Goal: Obtain resource: Download file/media

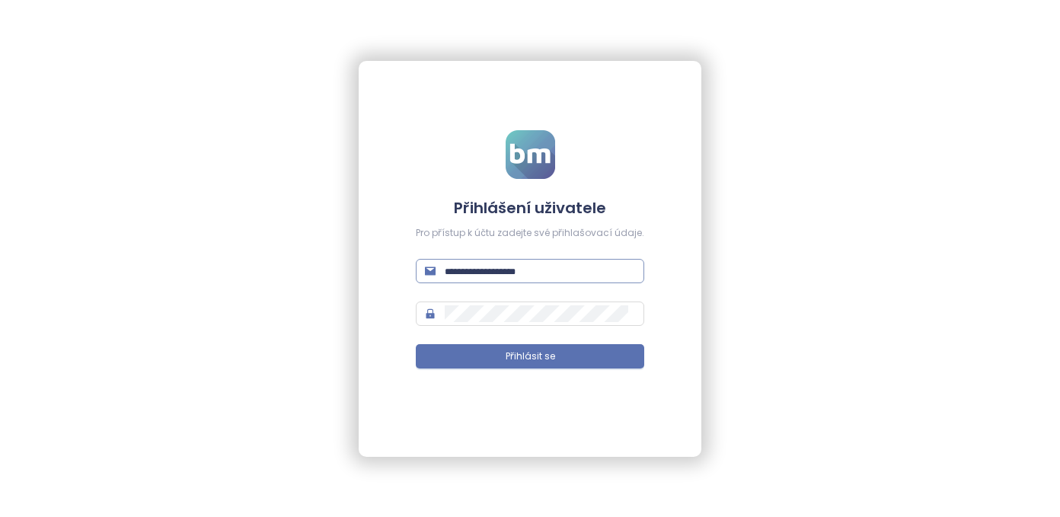
click at [470, 274] on input "text" at bounding box center [540, 271] width 190 height 17
type input "**********"
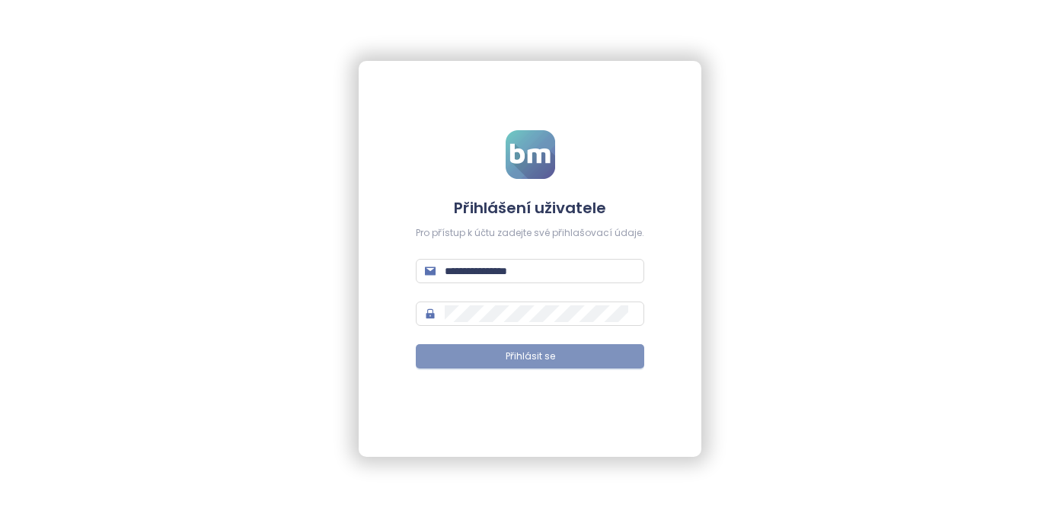
click at [545, 358] on span "Přihlásit se" at bounding box center [529, 356] width 49 height 14
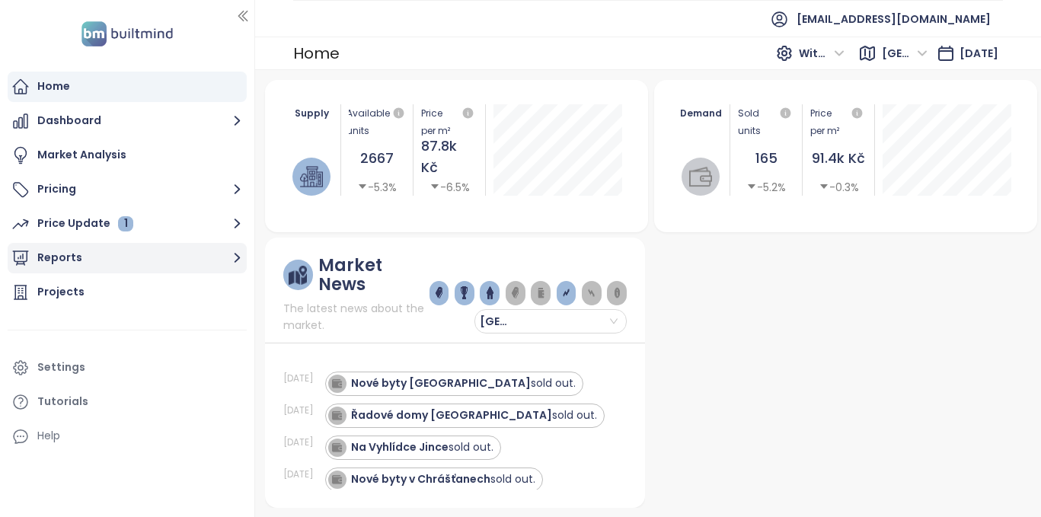
click at [89, 256] on button "Reports" at bounding box center [127, 258] width 239 height 30
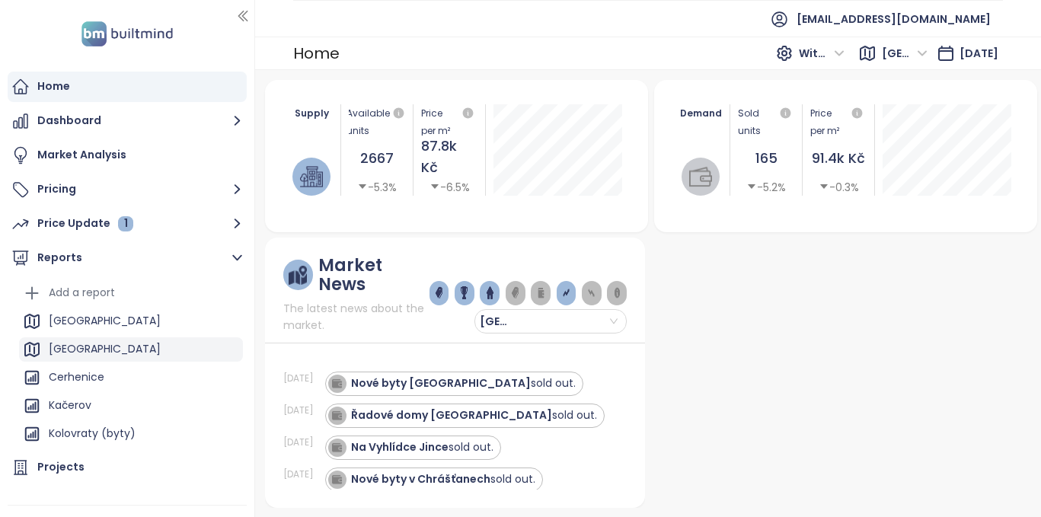
click at [73, 346] on div "[GEOGRAPHIC_DATA]" at bounding box center [105, 348] width 112 height 19
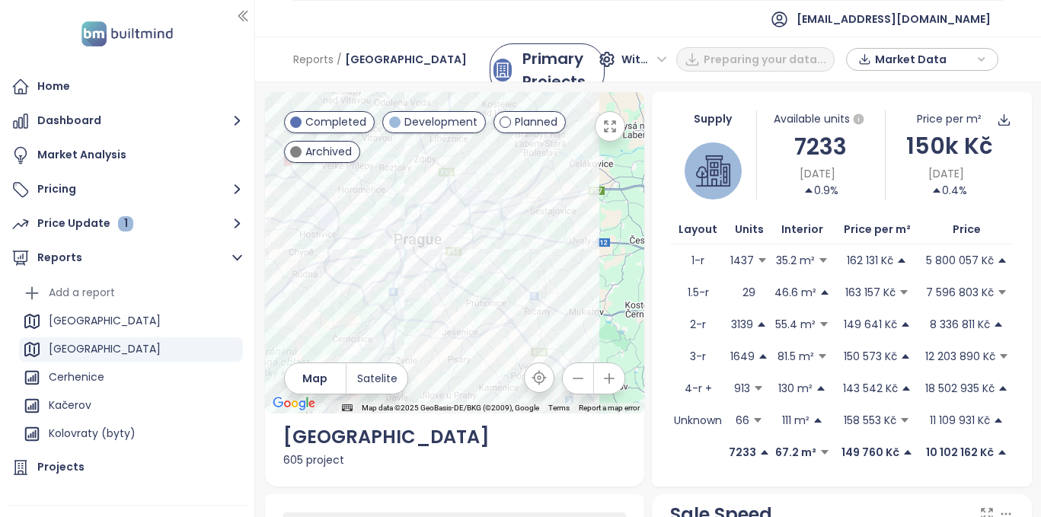
click at [607, 129] on icon "button" at bounding box center [609, 126] width 11 height 11
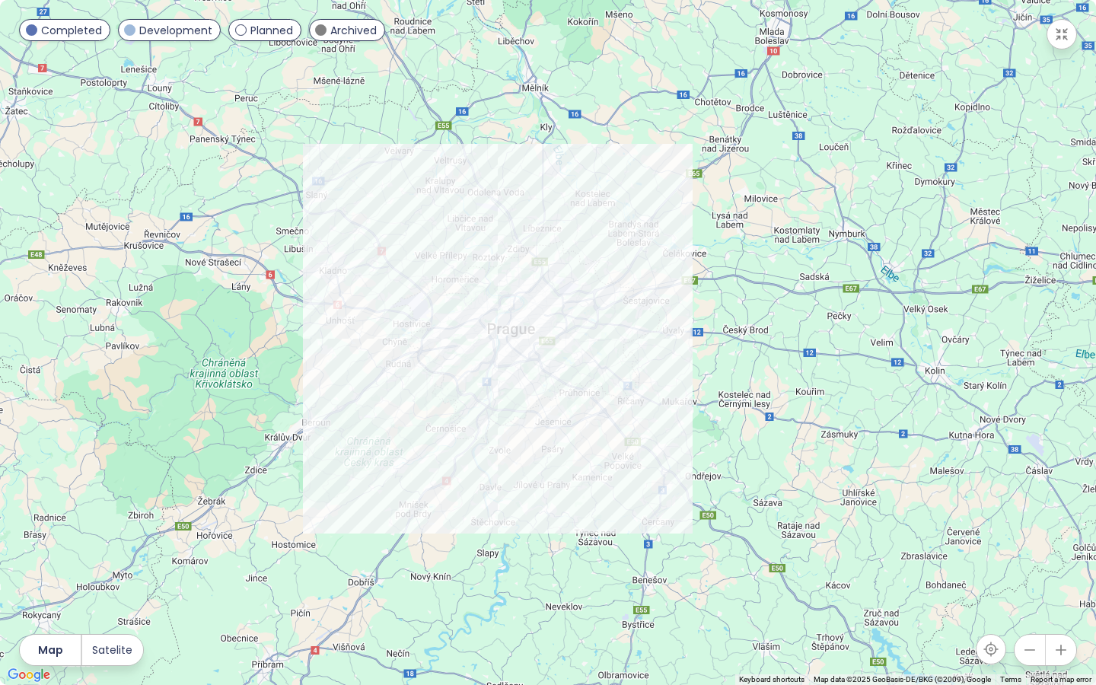
click at [320, 32] on span at bounding box center [320, 29] width 11 height 11
click at [243, 32] on span at bounding box center [240, 29] width 11 height 11
click at [1059, 516] on icon "button" at bounding box center [1060, 649] width 15 height 15
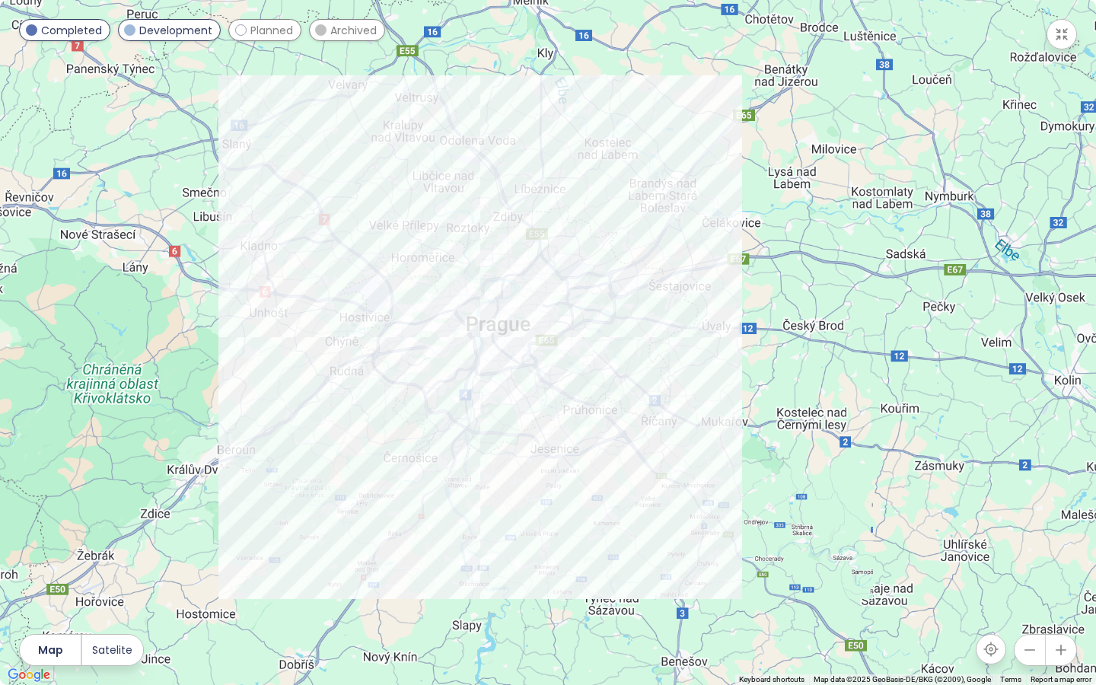
click at [1059, 516] on icon "button" at bounding box center [1060, 649] width 15 height 15
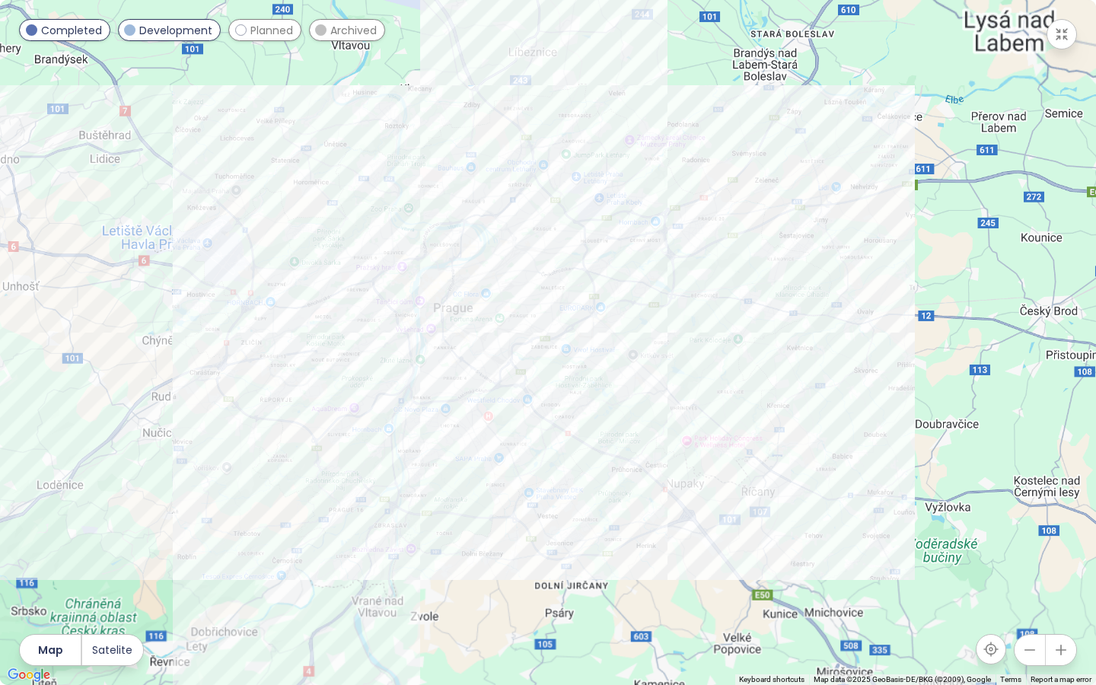
click at [1059, 516] on icon "button" at bounding box center [1060, 649] width 15 height 15
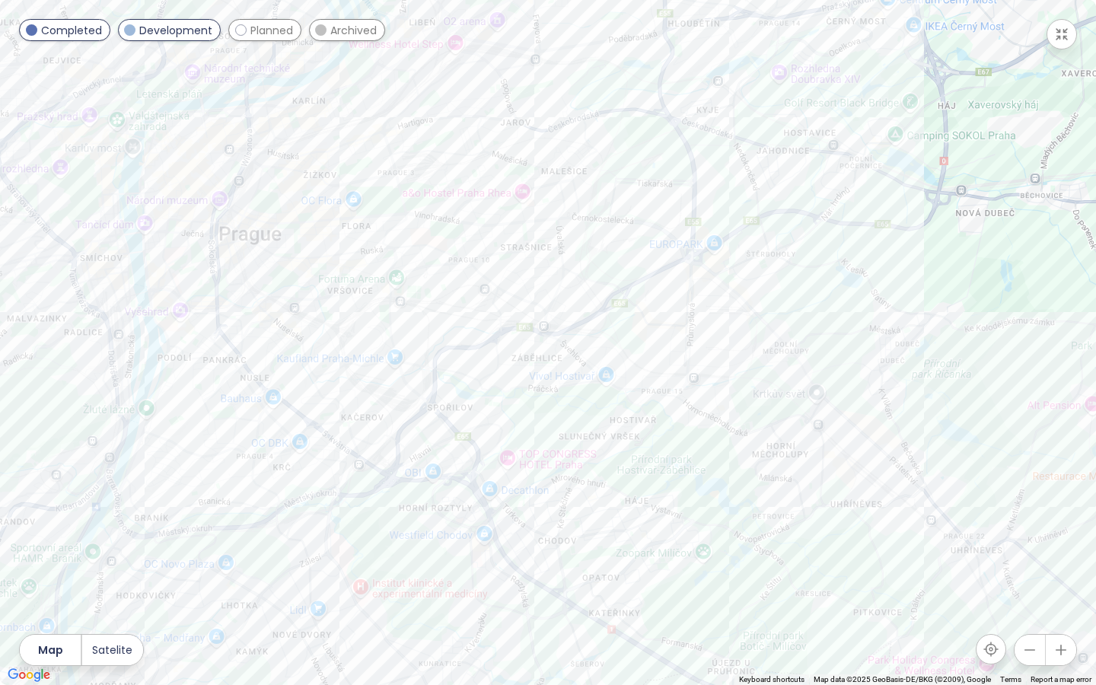
click at [241, 23] on div "Planned" at bounding box center [264, 30] width 73 height 22
click at [579, 175] on div "Element" at bounding box center [548, 342] width 1096 height 685
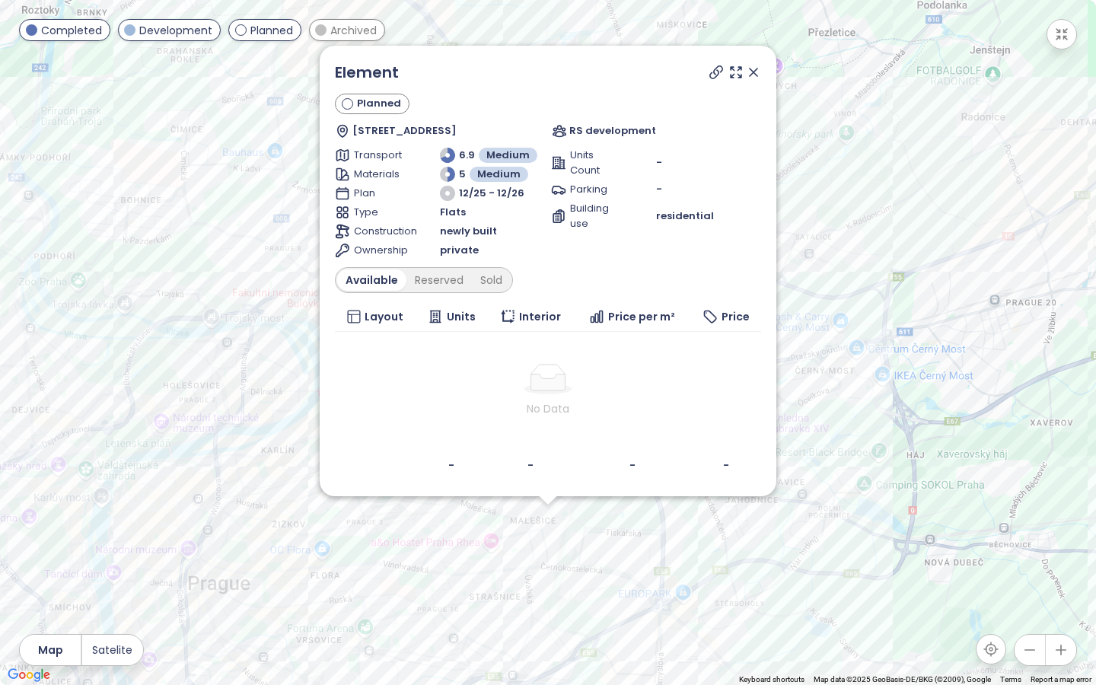
click at [715, 72] on icon at bounding box center [716, 72] width 15 height 15
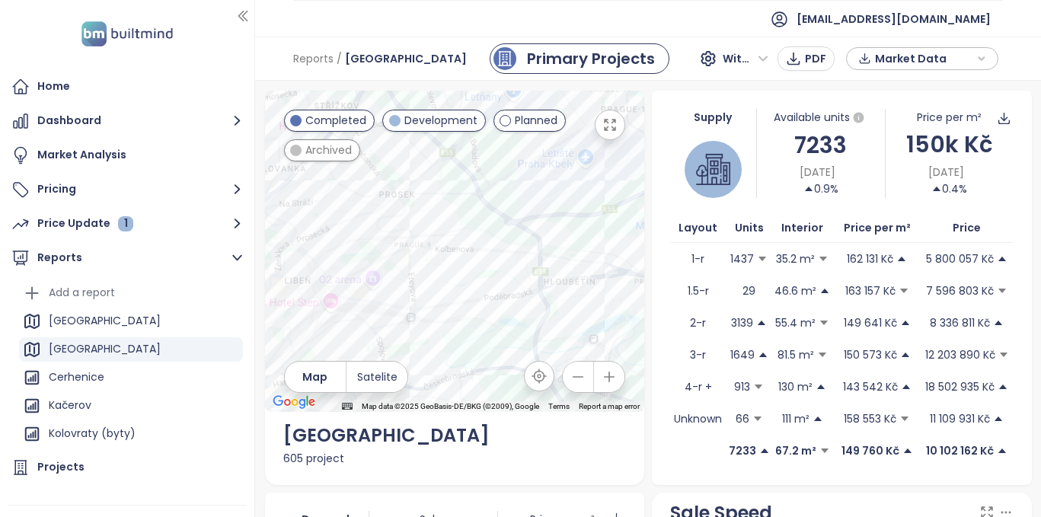
click at [606, 123] on icon "button" at bounding box center [609, 125] width 11 height 11
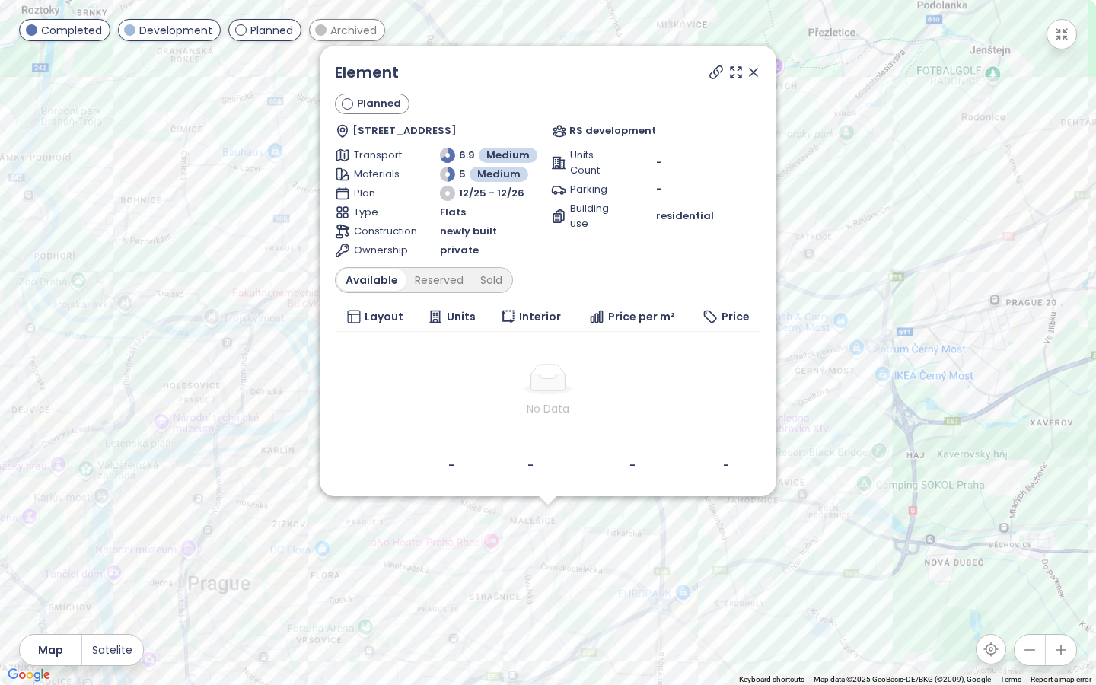
click at [752, 74] on icon at bounding box center [754, 73] width 8 height 8
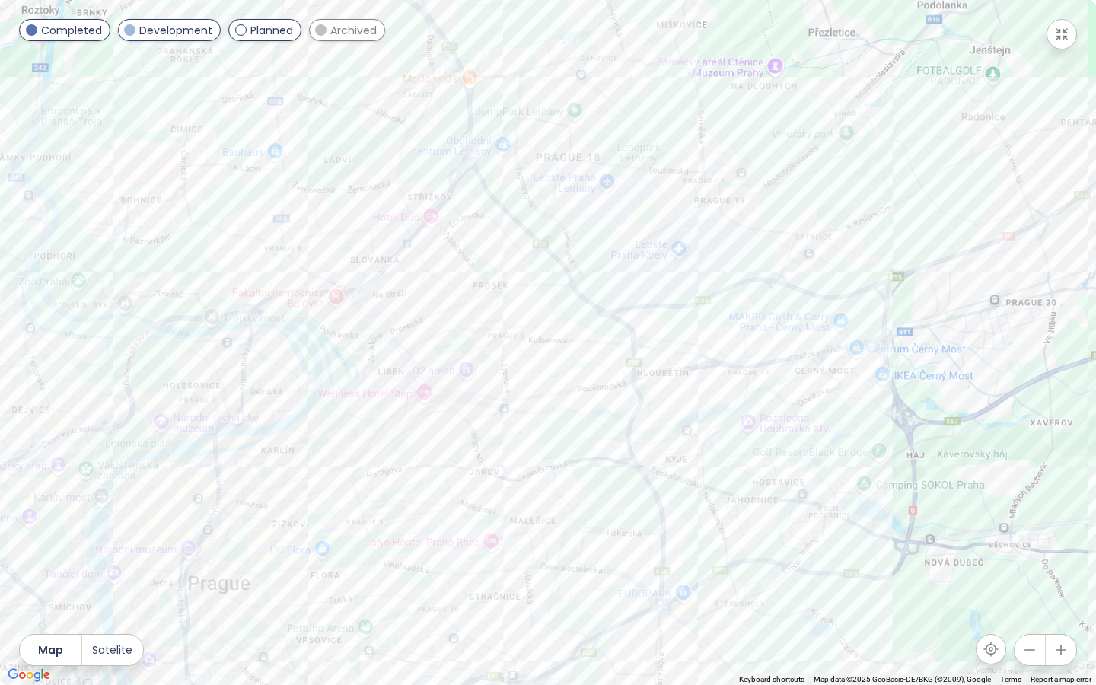
click at [241, 24] on span at bounding box center [240, 29] width 11 height 11
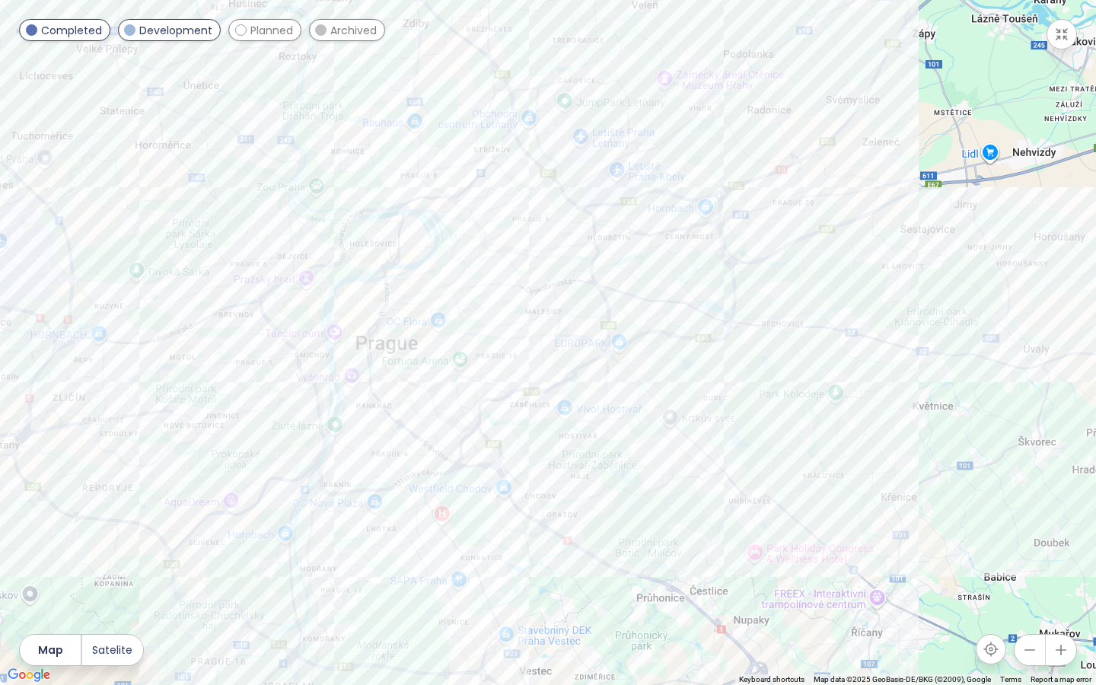
drag, startPoint x: 671, startPoint y: 362, endPoint x: 776, endPoint y: 280, distance: 133.5
click at [776, 280] on div at bounding box center [548, 342] width 1096 height 685
click at [1059, 39] on icon "button" at bounding box center [1062, 34] width 11 height 11
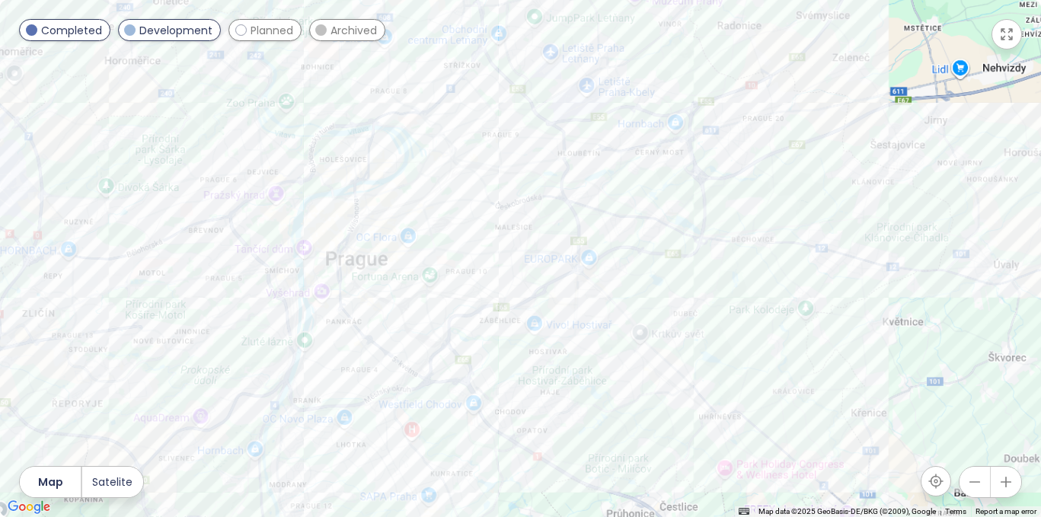
click at [770, 56] on div "Without VAT" at bounding box center [747, 58] width 60 height 24
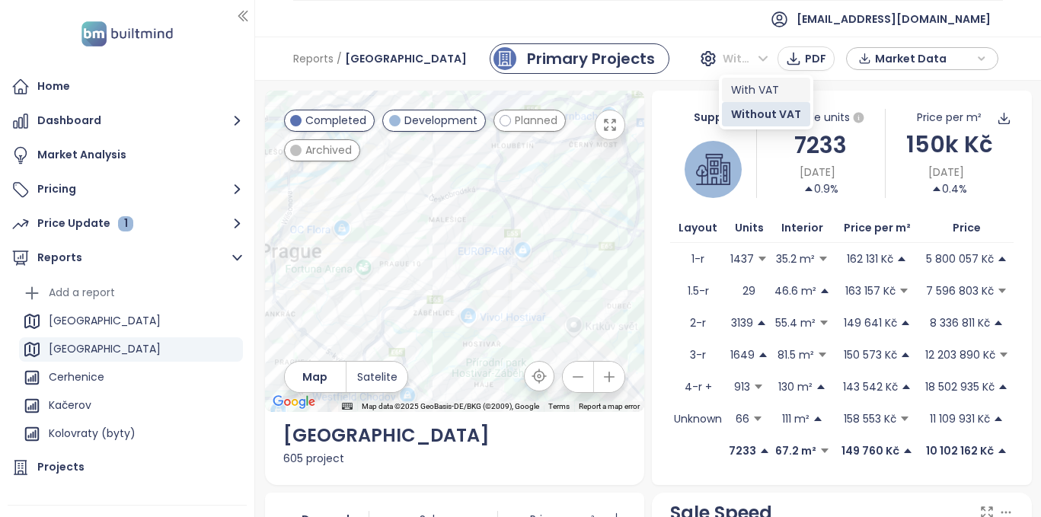
click at [759, 88] on div "With VAT" at bounding box center [766, 89] width 70 height 17
click at [985, 60] on icon "button" at bounding box center [981, 58] width 9 height 23
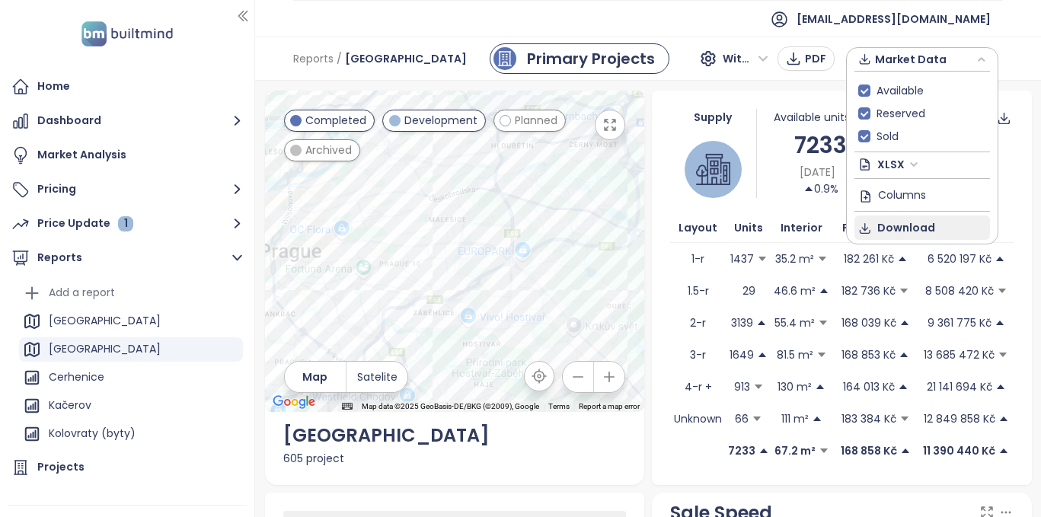
click at [907, 228] on span "Download" at bounding box center [906, 227] width 58 height 17
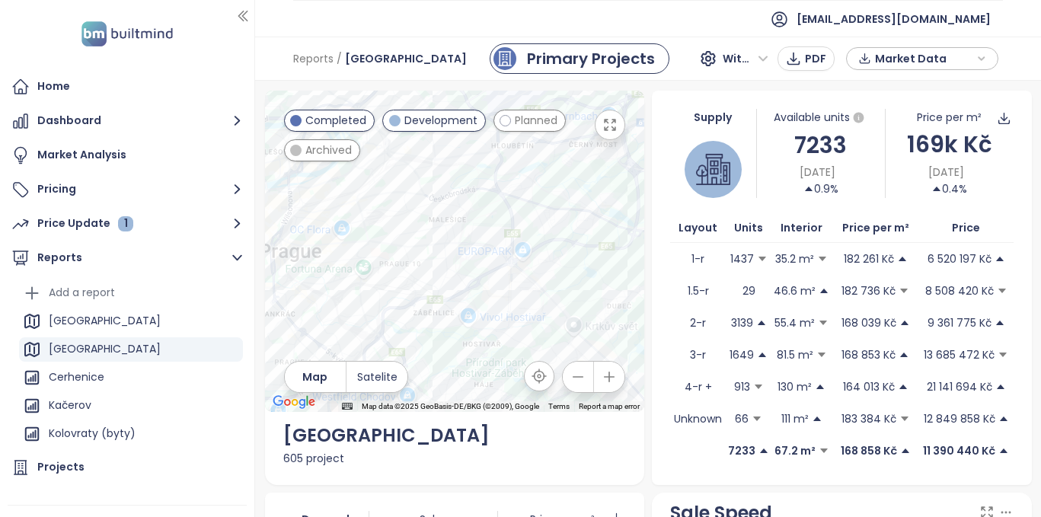
click at [607, 124] on icon "button" at bounding box center [609, 124] width 15 height 15
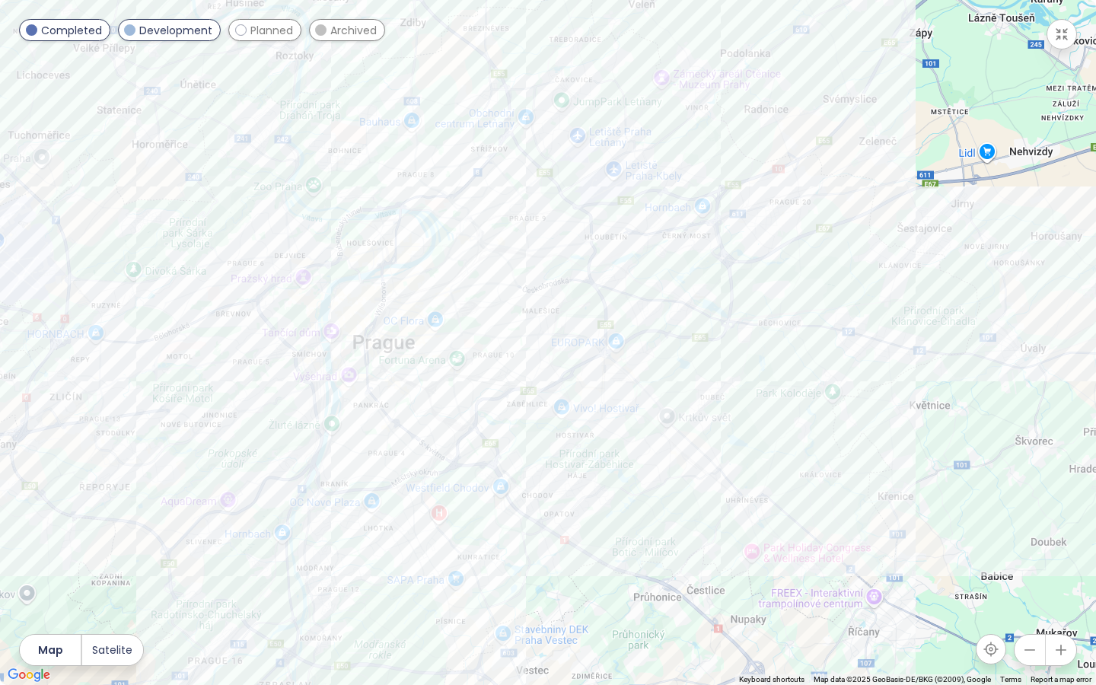
click at [132, 29] on span at bounding box center [129, 29] width 11 height 11
click at [27, 28] on span at bounding box center [31, 29] width 11 height 11
click at [319, 29] on span at bounding box center [320, 29] width 11 height 11
click at [237, 33] on span at bounding box center [240, 29] width 11 height 11
click at [317, 28] on span at bounding box center [320, 29] width 11 height 11
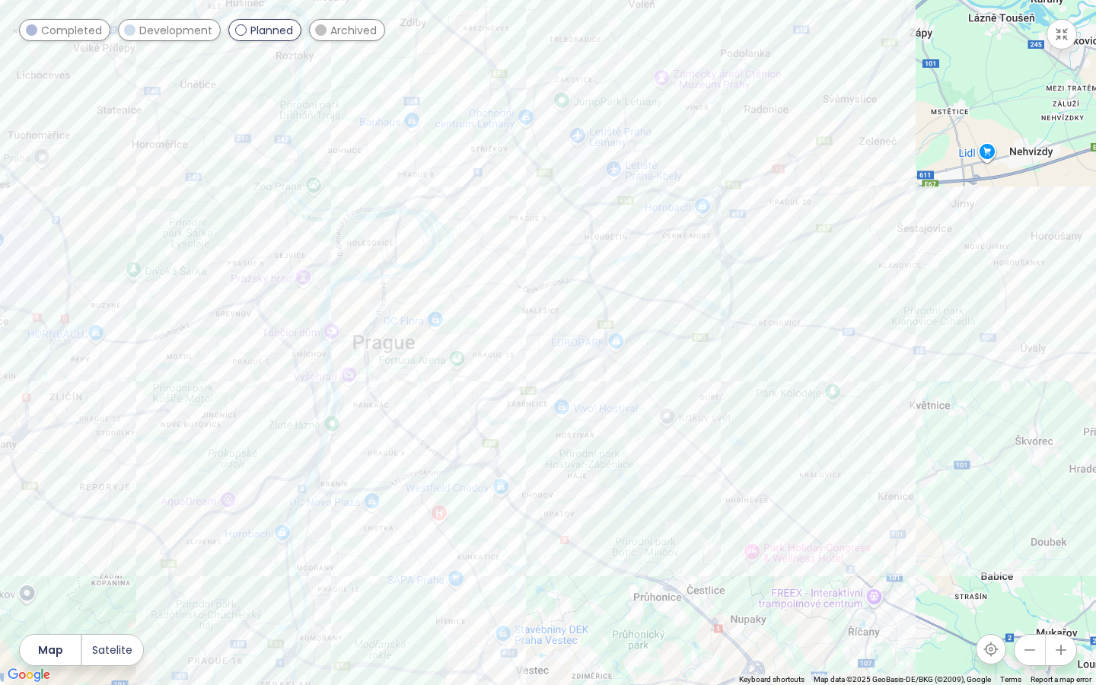
click at [1059, 43] on button "button" at bounding box center [1062, 34] width 30 height 30
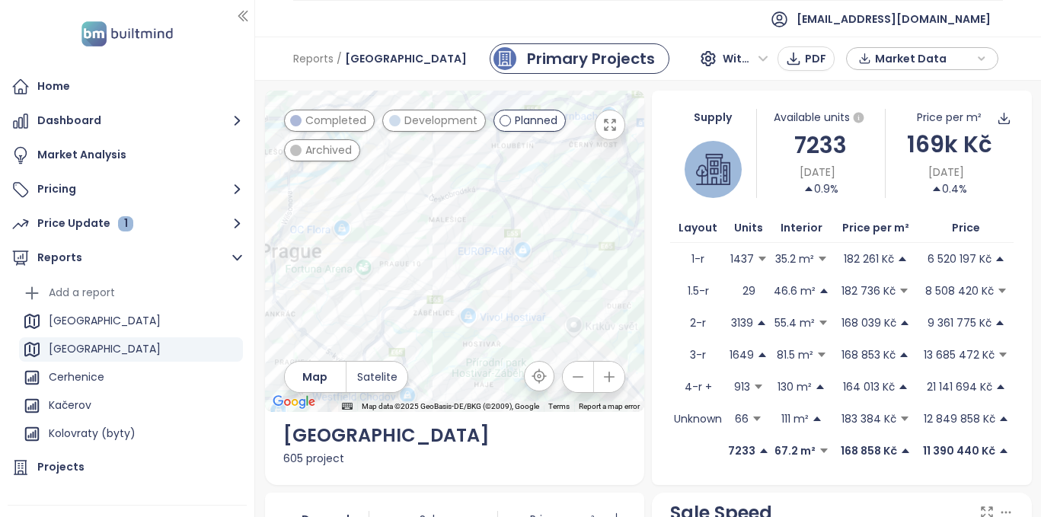
click at [983, 59] on icon "button" at bounding box center [981, 58] width 5 height 3
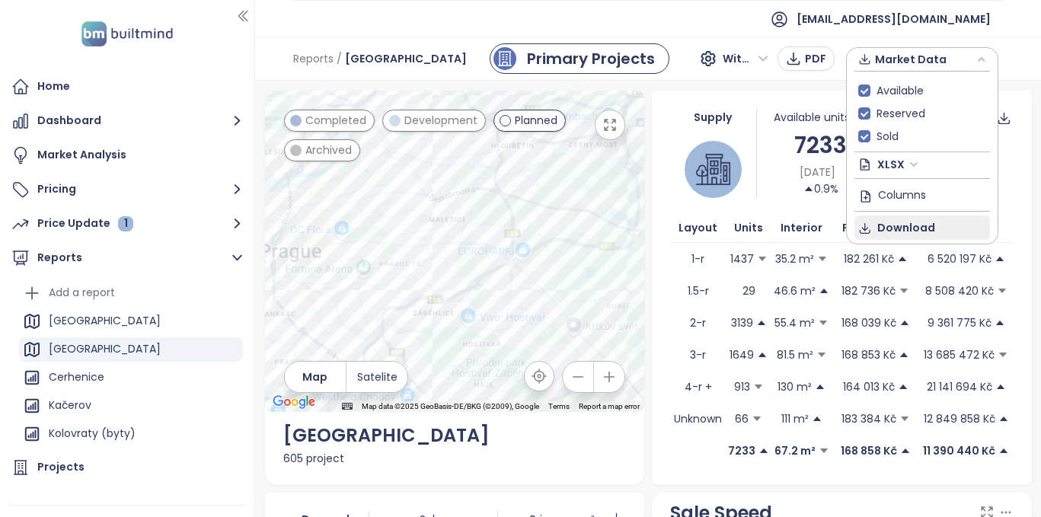
click at [918, 228] on span "Download" at bounding box center [906, 227] width 58 height 17
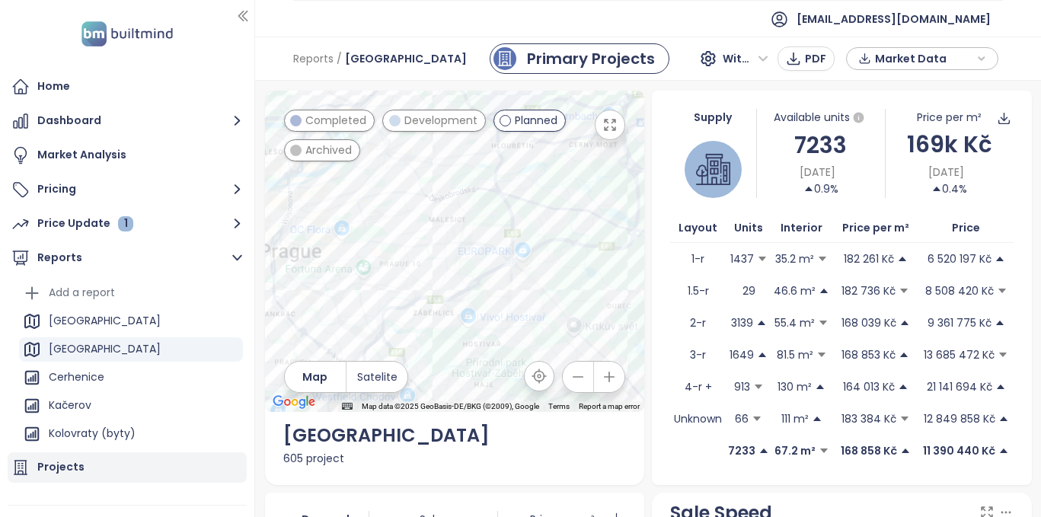
click at [52, 463] on div "Projects" at bounding box center [60, 466] width 47 height 19
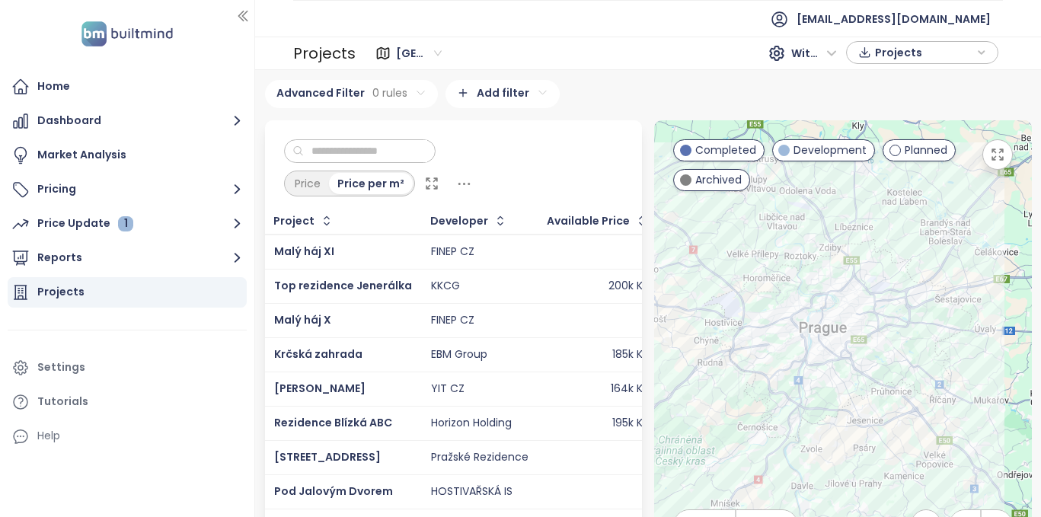
click at [435, 53] on span "[GEOGRAPHIC_DATA]" at bounding box center [419, 53] width 46 height 23
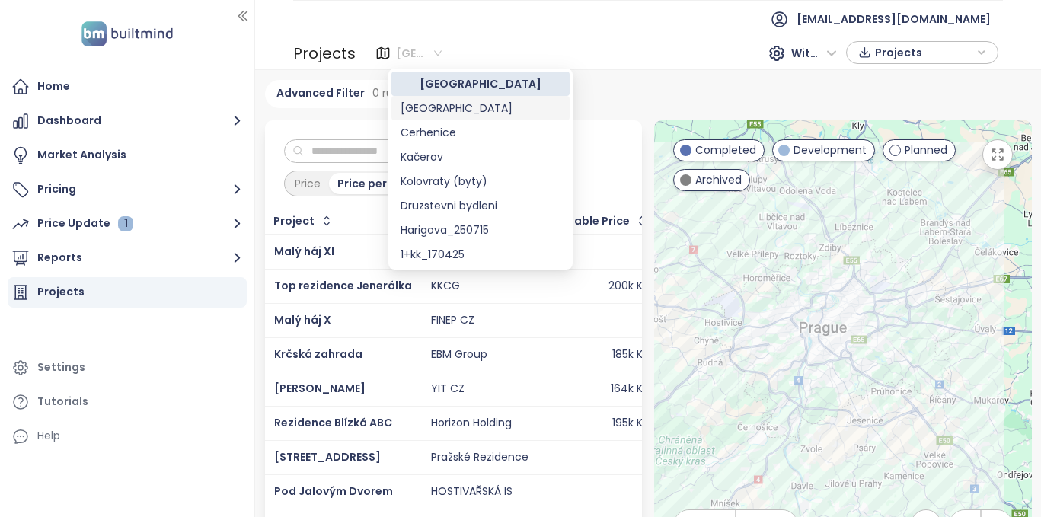
click at [424, 106] on div "[GEOGRAPHIC_DATA]" at bounding box center [480, 108] width 160 height 17
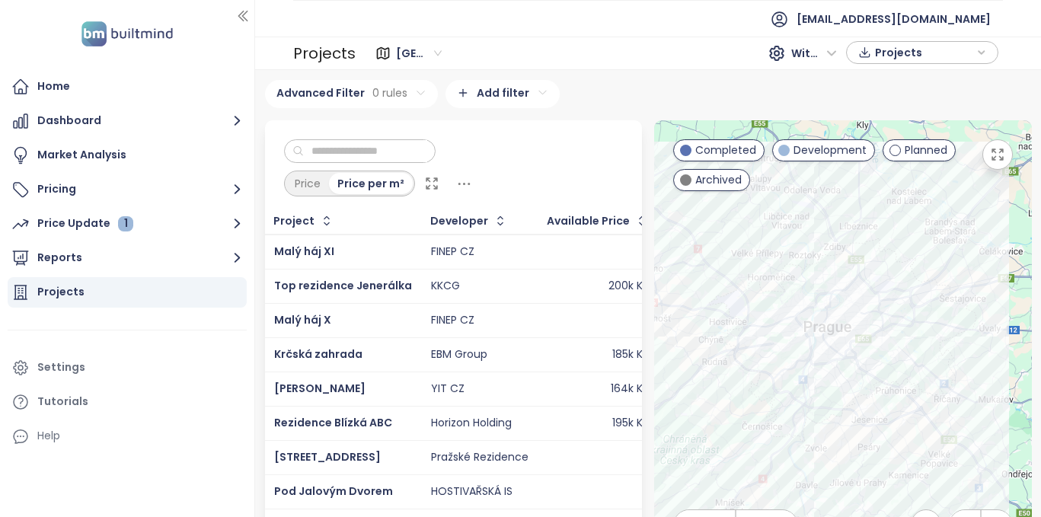
click at [994, 161] on icon "button" at bounding box center [997, 154] width 15 height 15
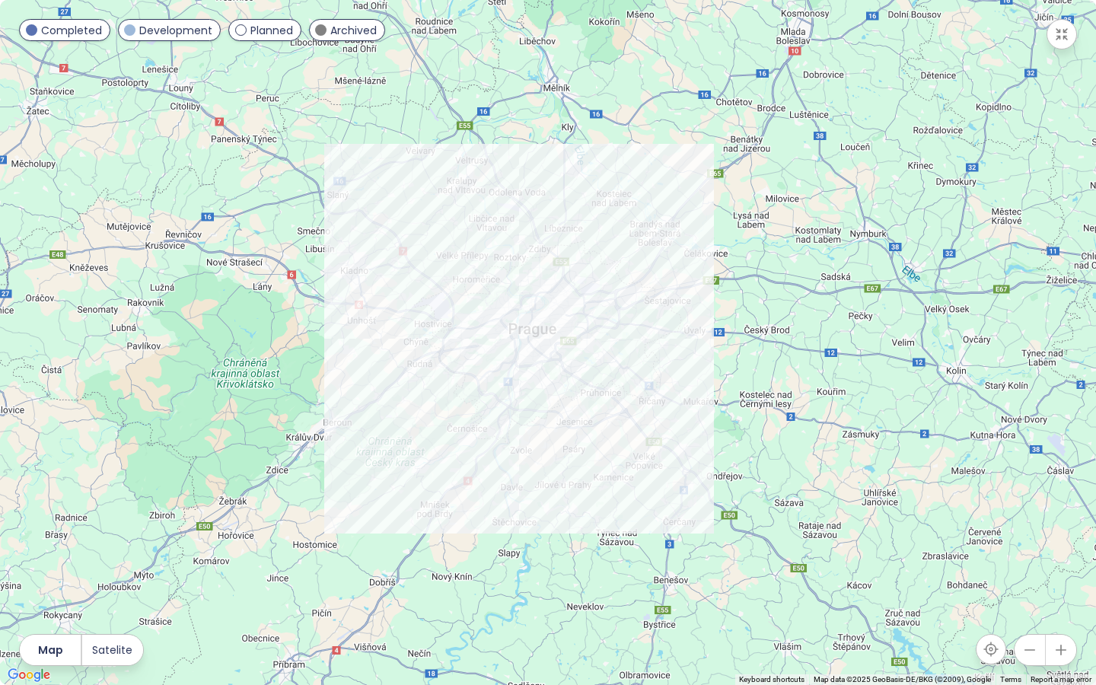
click at [241, 33] on span at bounding box center [240, 29] width 11 height 11
click at [319, 26] on span at bounding box center [320, 29] width 11 height 11
click at [240, 27] on span at bounding box center [240, 29] width 11 height 11
click at [133, 29] on span at bounding box center [129, 29] width 11 height 11
click at [32, 28] on span at bounding box center [31, 29] width 11 height 11
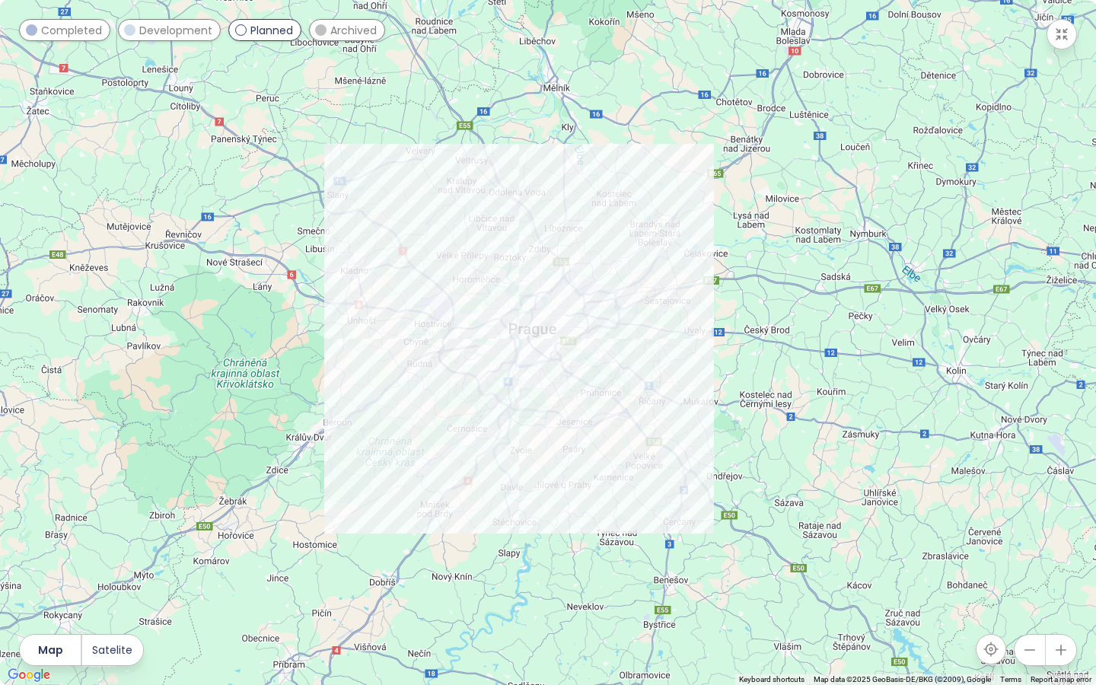
click at [1059, 28] on icon "button" at bounding box center [1061, 34] width 15 height 15
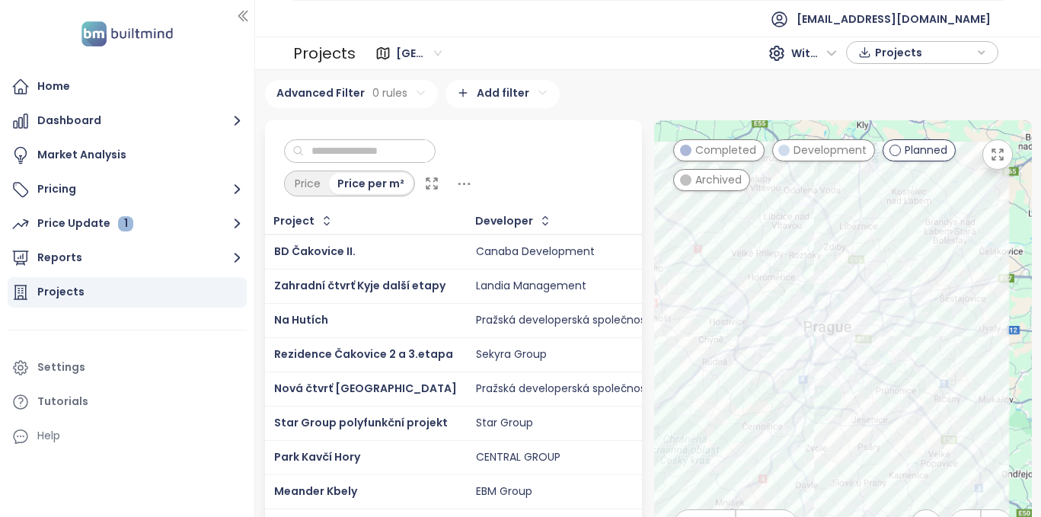
click at [983, 53] on icon "button" at bounding box center [981, 52] width 9 height 23
click at [939, 112] on button "Download" at bounding box center [921, 112] width 135 height 24
